Goal: Navigation & Orientation: Find specific page/section

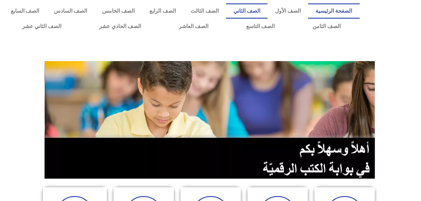
click at [256, 11] on link "الصف الثاني" at bounding box center [246, 10] width 41 height 15
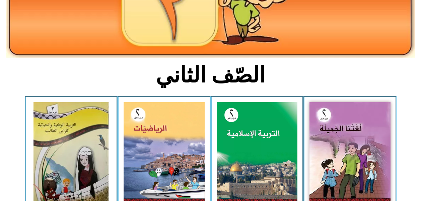
scroll to position [133, 0]
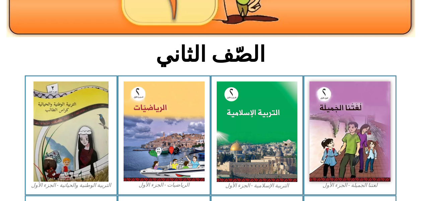
click at [338, 120] on img at bounding box center [349, 132] width 81 height 100
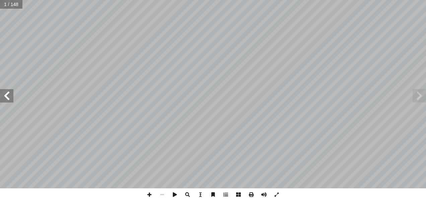
click at [11, 94] on span at bounding box center [6, 95] width 13 height 13
click at [11, 95] on span at bounding box center [6, 95] width 13 height 13
click at [12, 92] on span at bounding box center [6, 95] width 13 height 13
click at [7, 94] on span at bounding box center [6, 95] width 13 height 13
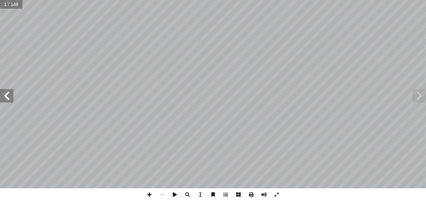
click at [9, 94] on span at bounding box center [6, 95] width 13 height 13
click at [3, 94] on span at bounding box center [6, 95] width 13 height 13
click at [5, 95] on span at bounding box center [6, 95] width 13 height 13
click at [5, 97] on span at bounding box center [6, 95] width 13 height 13
click at [6, 98] on span at bounding box center [6, 95] width 13 height 13
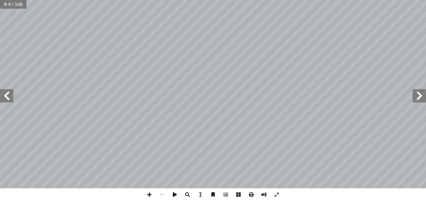
click at [6, 98] on span at bounding box center [6, 95] width 13 height 13
click at [8, 92] on span at bounding box center [6, 95] width 13 height 13
click at [12, 96] on span at bounding box center [6, 95] width 13 height 13
